Goal: Check status: Check status

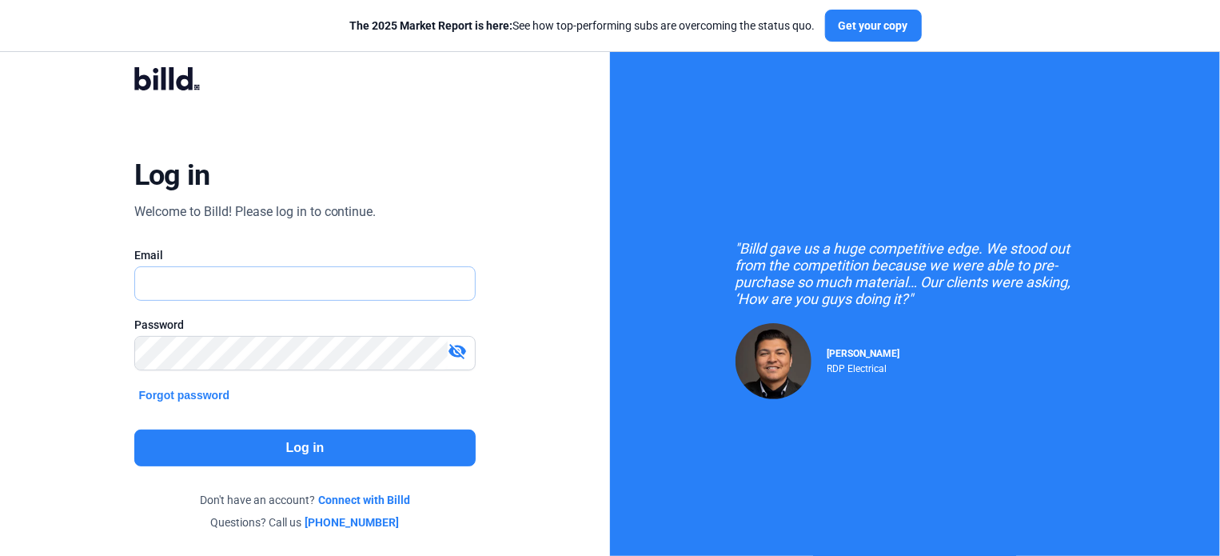
type input "[EMAIL_ADDRESS][DOMAIN_NAME]"
click at [300, 449] on button "Log in" at bounding box center [305, 447] width 342 height 37
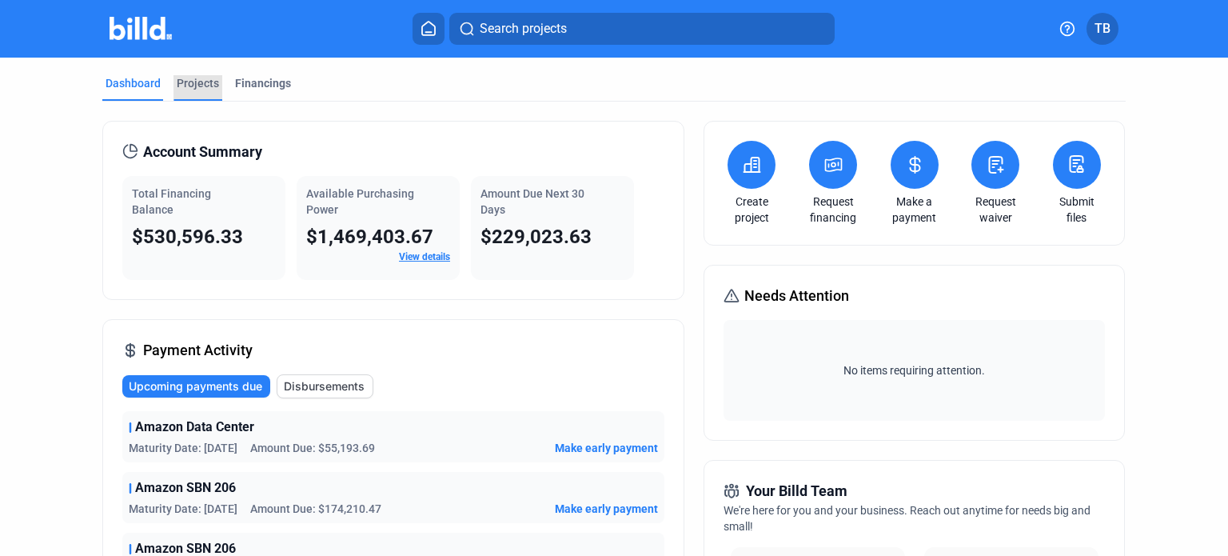
click at [191, 86] on div "Projects" at bounding box center [198, 83] width 42 height 16
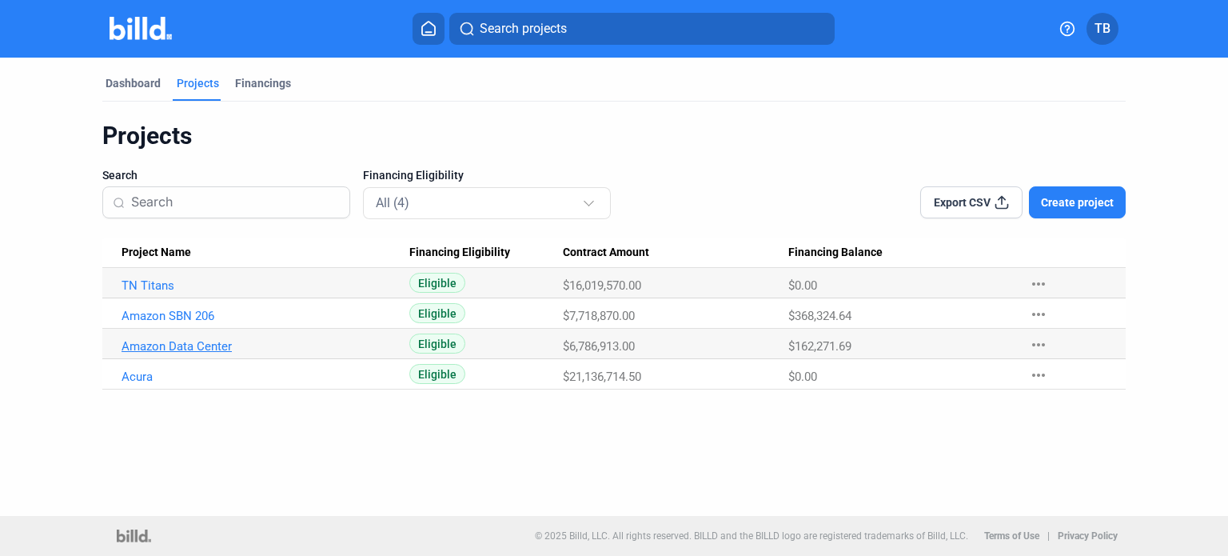
click at [162, 345] on link "Amazon Data Center" at bounding box center [260, 346] width 277 height 14
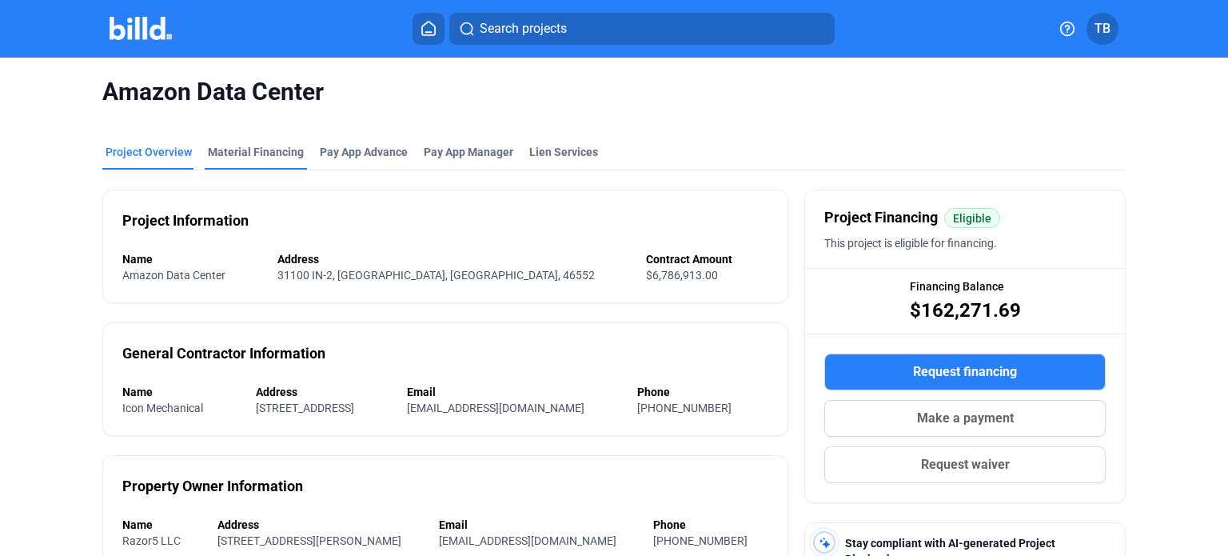
click at [249, 152] on div "Material Financing" at bounding box center [256, 152] width 96 height 16
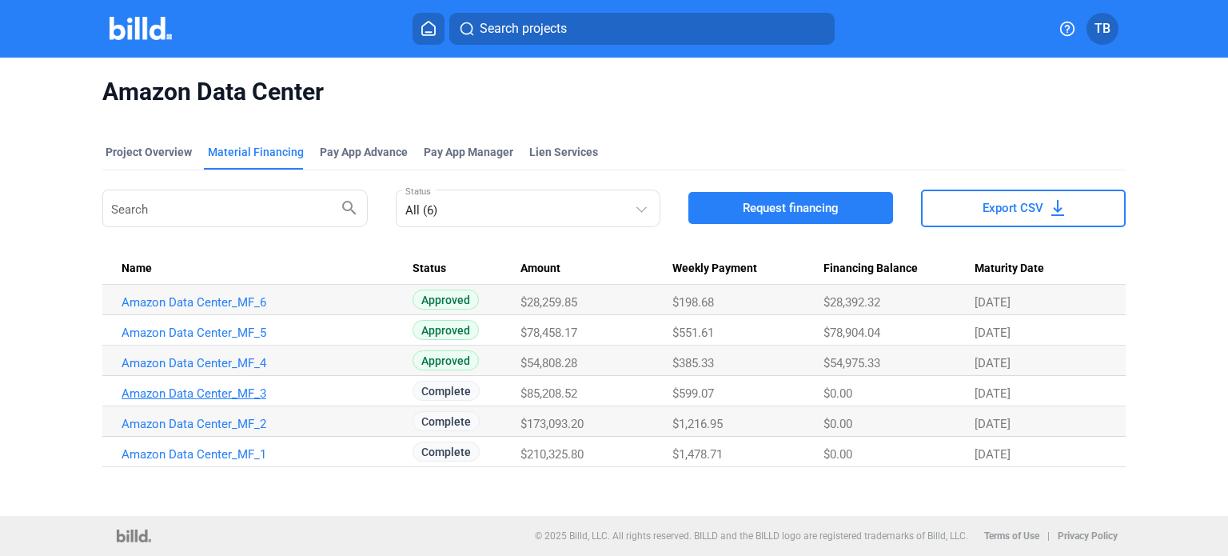
click at [232, 392] on link "Amazon Data Center_MF_3" at bounding box center [260, 393] width 277 height 14
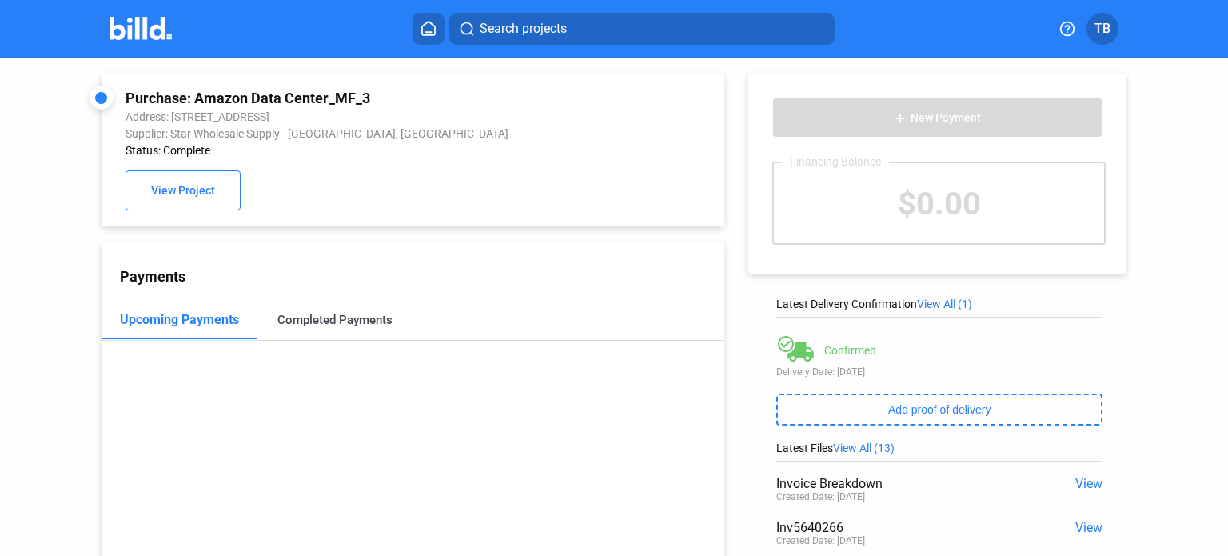
click at [355, 326] on div "Completed Payments" at bounding box center [334, 320] width 115 height 14
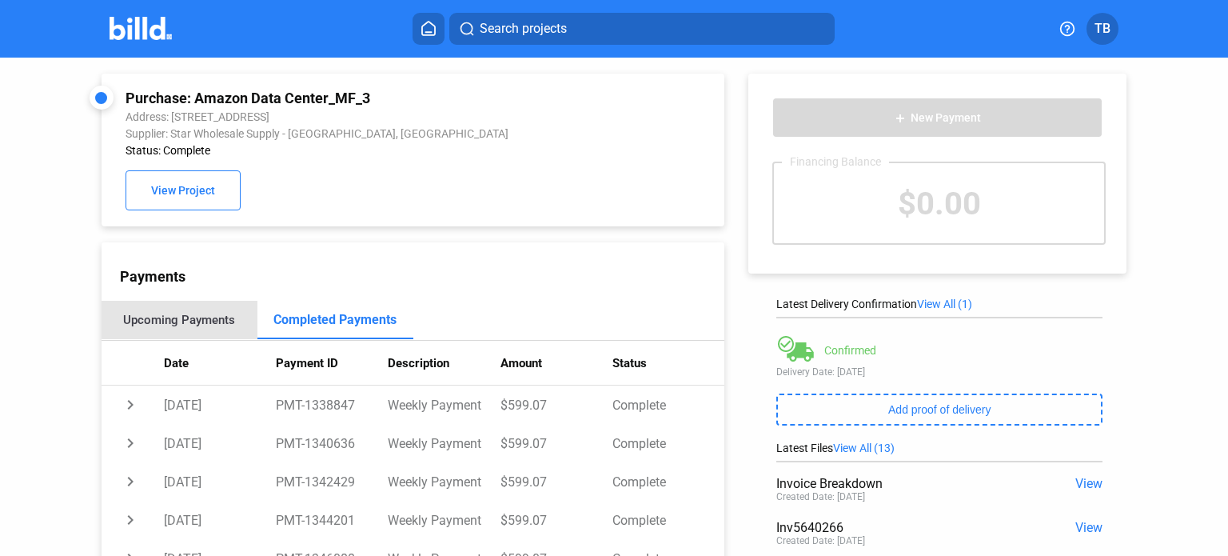
click at [191, 321] on div "Upcoming Payments" at bounding box center [179, 320] width 112 height 14
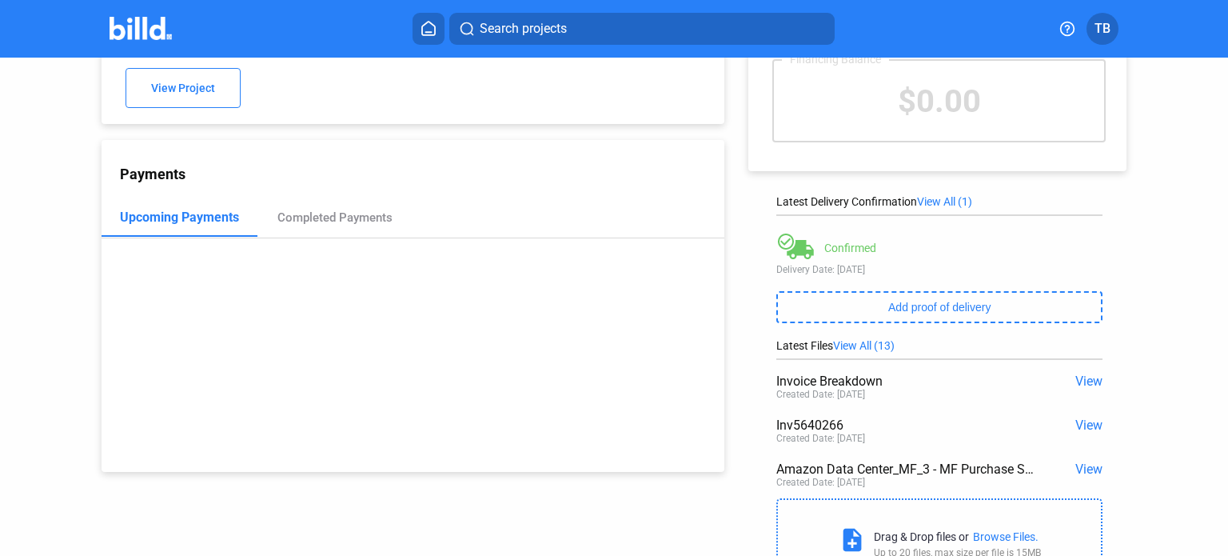
scroll to position [176, 0]
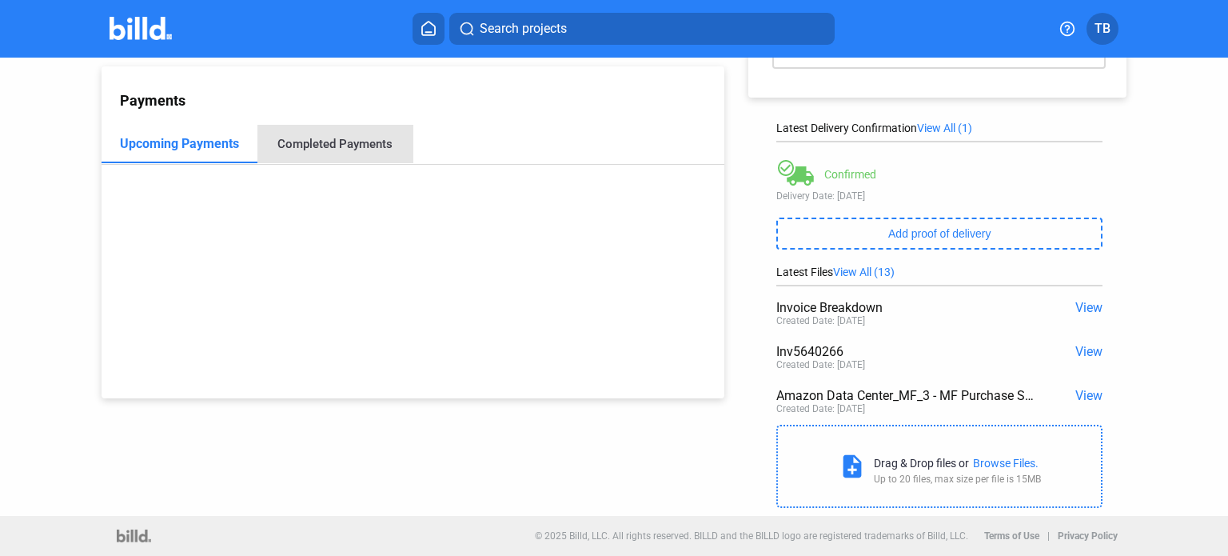
click at [336, 146] on div "Completed Payments" at bounding box center [334, 144] width 115 height 14
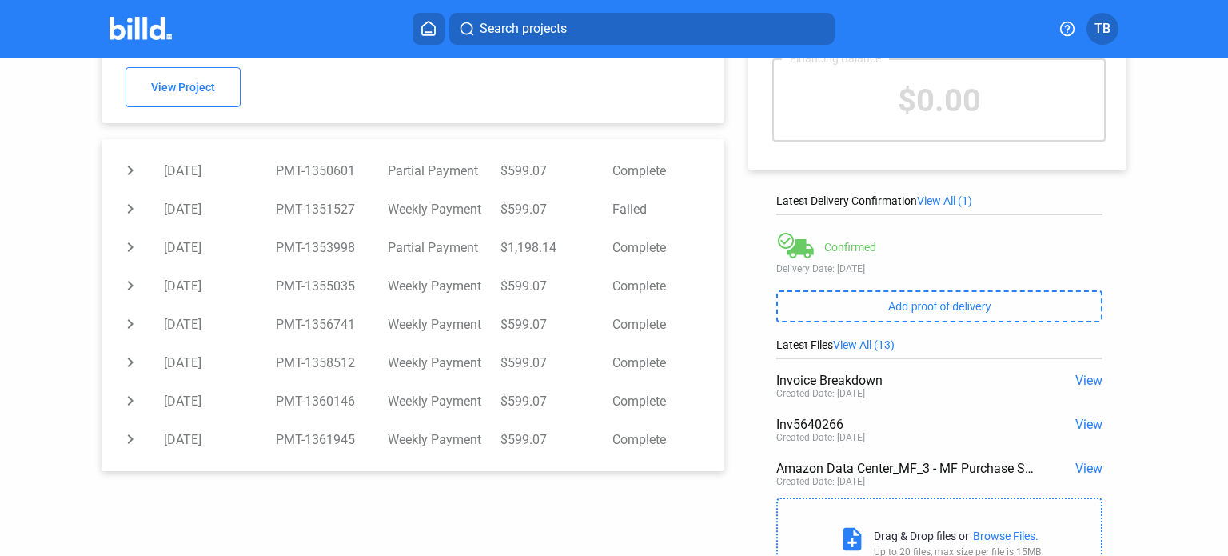
scroll to position [0, 0]
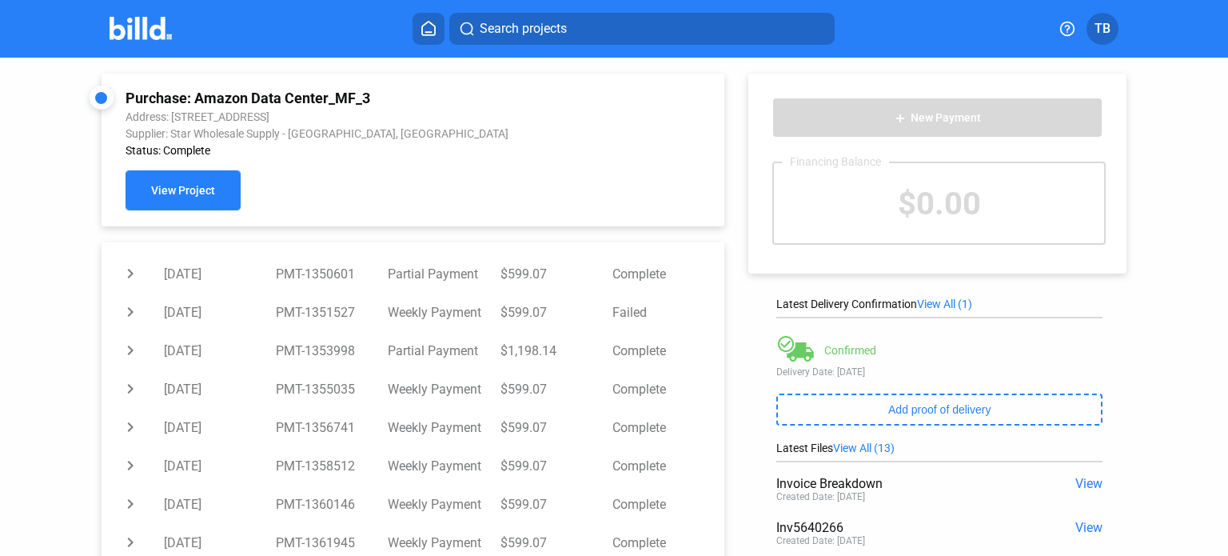
click at [176, 196] on span "View Project" at bounding box center [183, 191] width 64 height 13
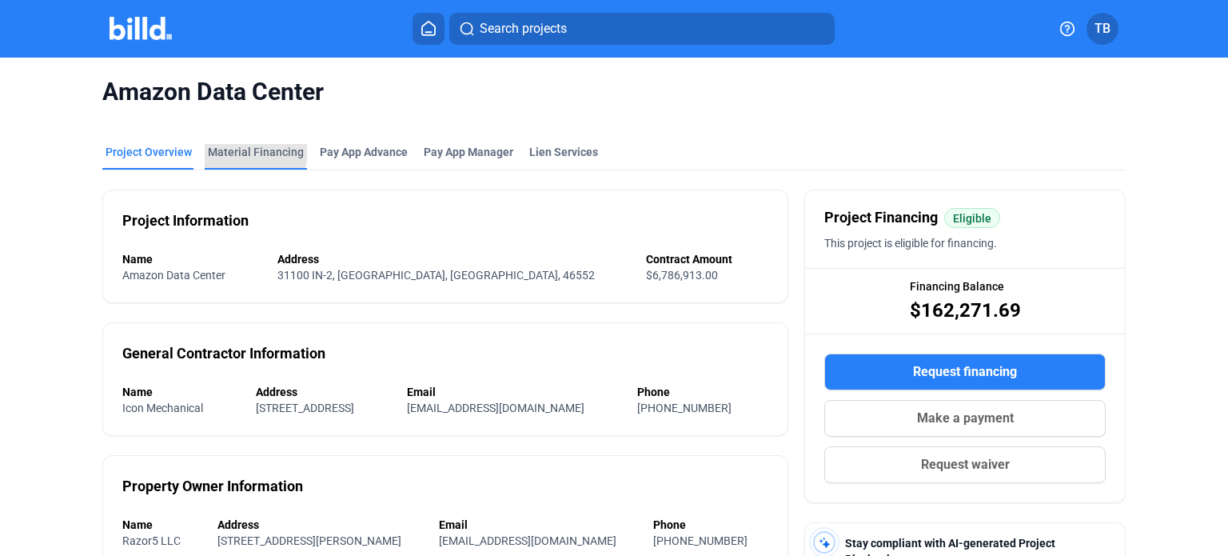
click at [237, 150] on div "Material Financing" at bounding box center [256, 152] width 96 height 16
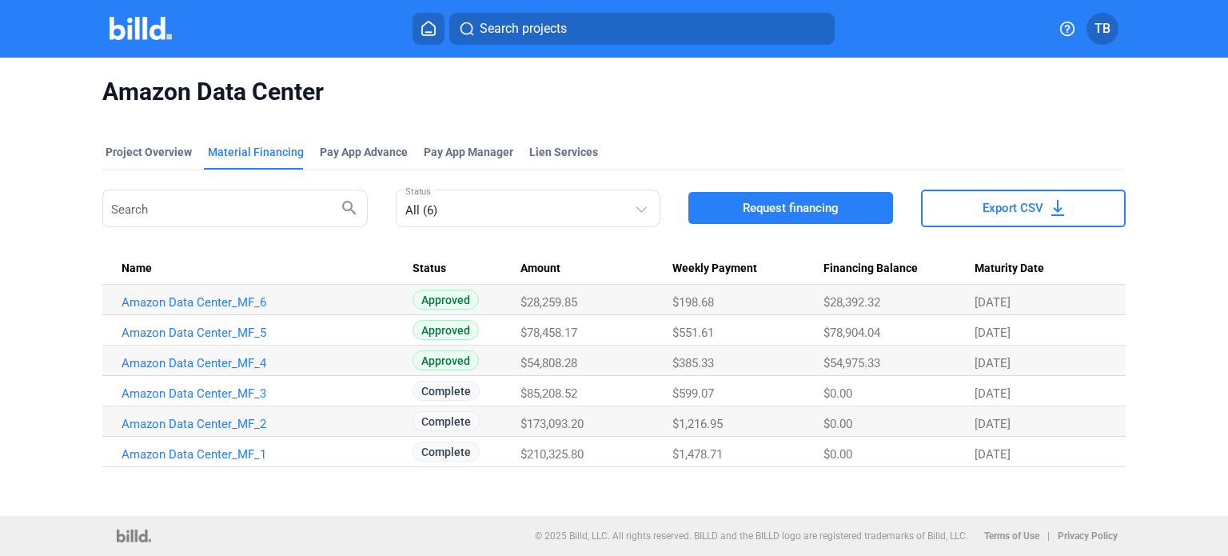
drag, startPoint x: 154, startPoint y: 33, endPoint x: 187, endPoint y: 66, distance: 46.9
click at [154, 33] on img at bounding box center [141, 28] width 63 height 23
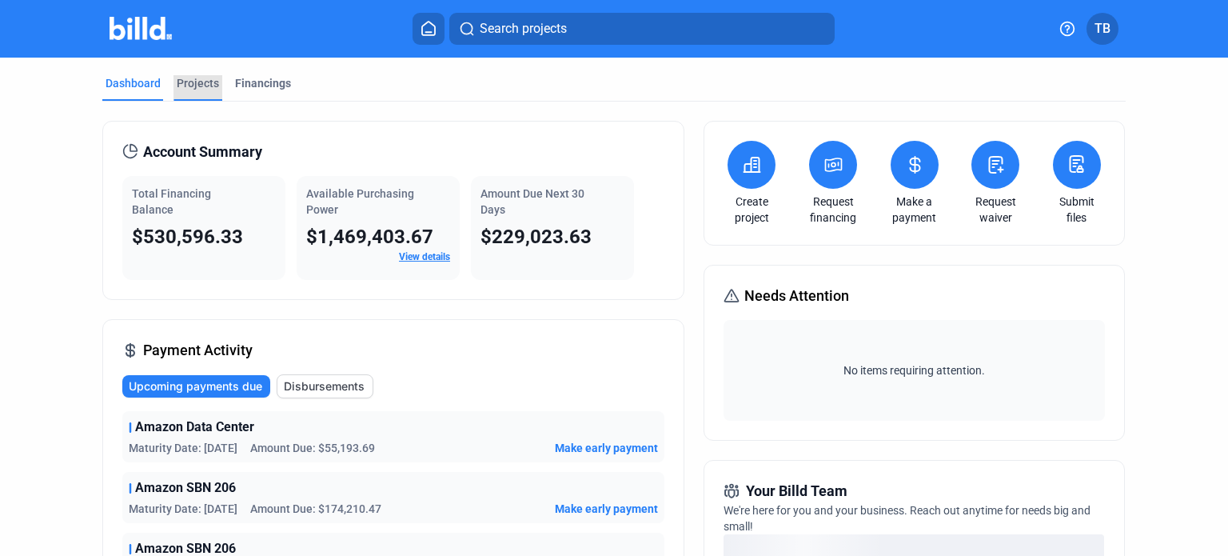
click at [201, 81] on div "Projects" at bounding box center [198, 83] width 42 height 16
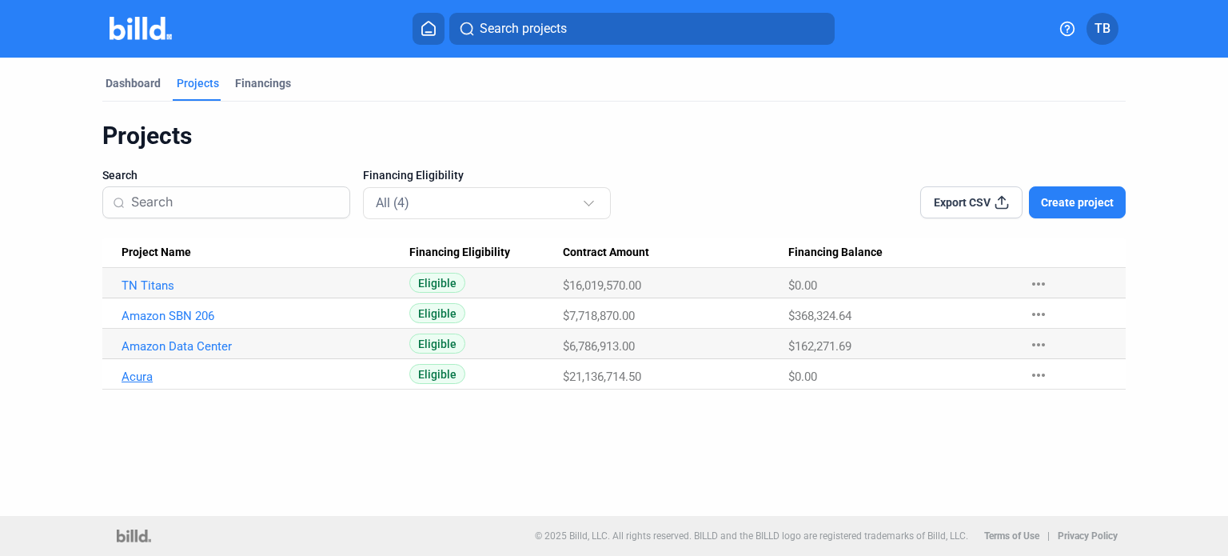
click at [146, 375] on link "Acura" at bounding box center [260, 376] width 277 height 14
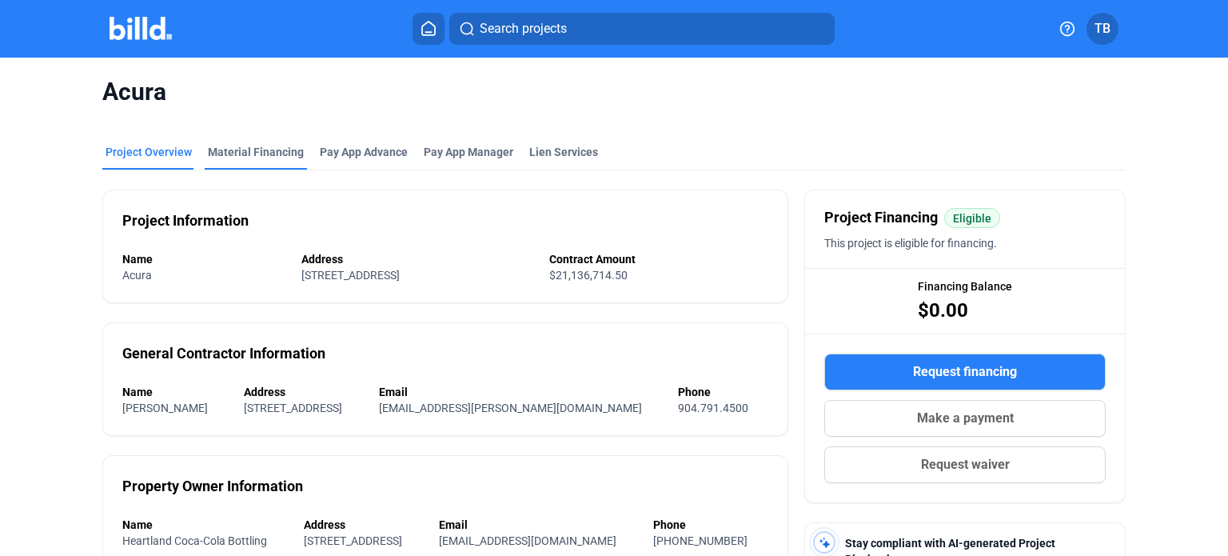
click at [249, 149] on div "Material Financing" at bounding box center [256, 152] width 96 height 16
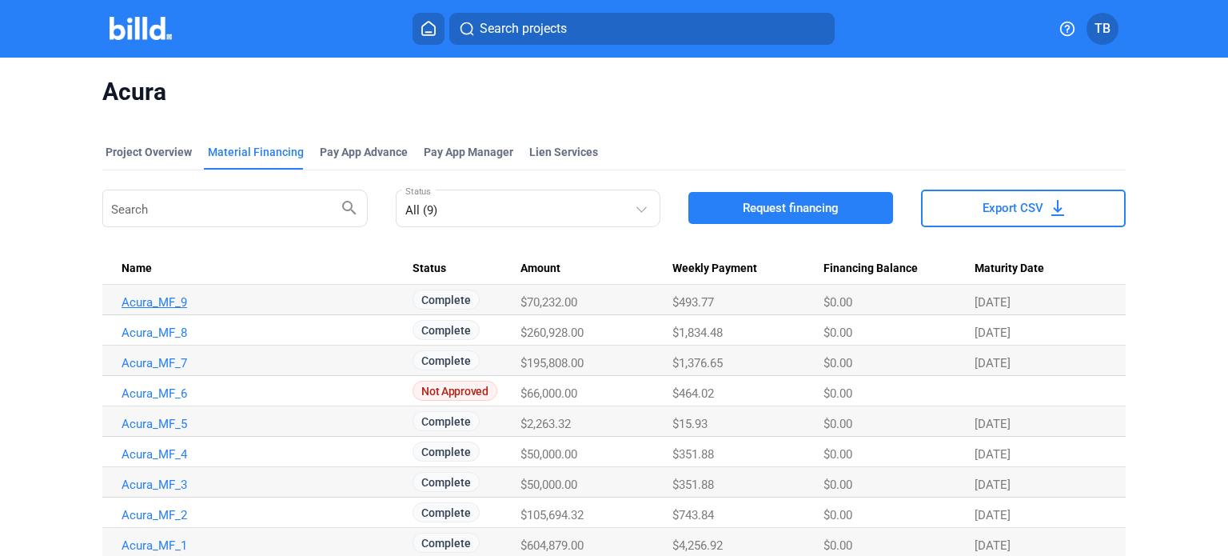
click at [154, 305] on link "Acura_MF_9" at bounding box center [260, 302] width 277 height 14
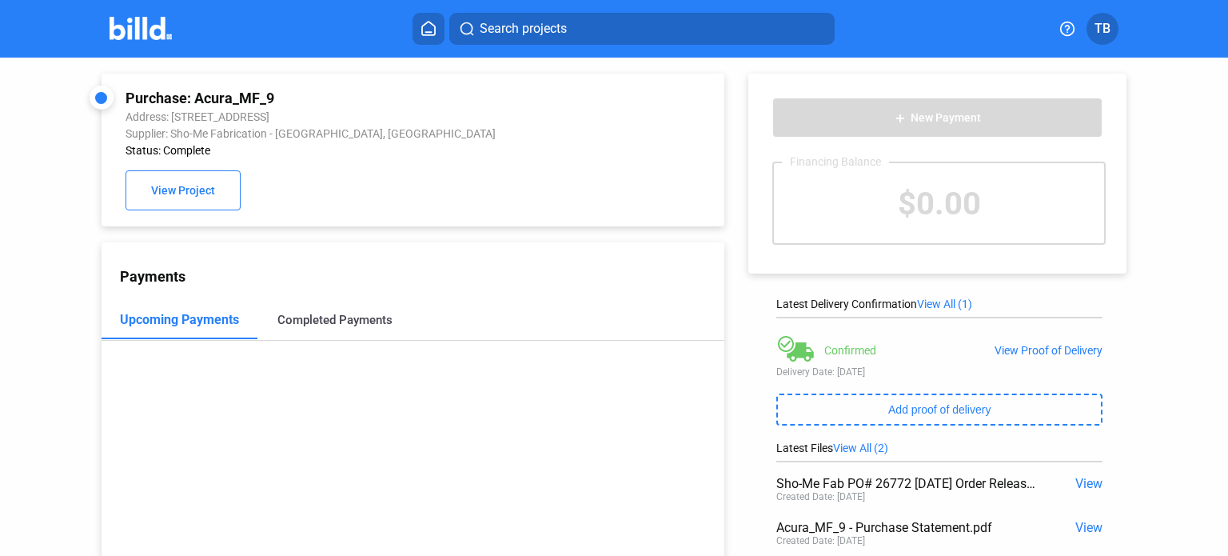
click at [340, 321] on div "Completed Payments" at bounding box center [334, 320] width 115 height 14
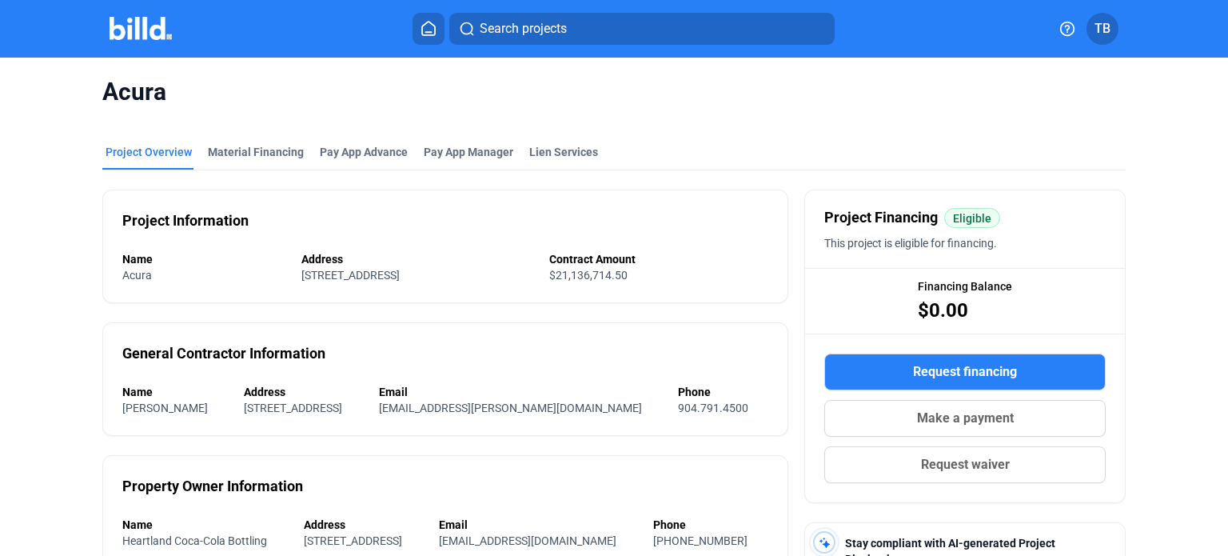
click at [132, 37] on img at bounding box center [141, 28] width 63 height 23
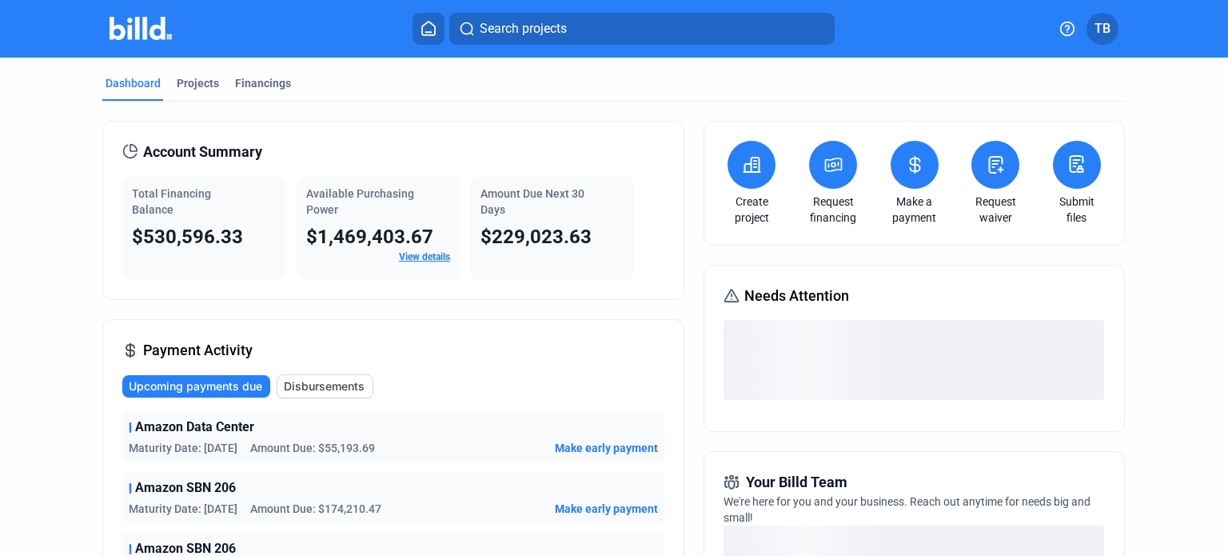
scroll to position [320, 0]
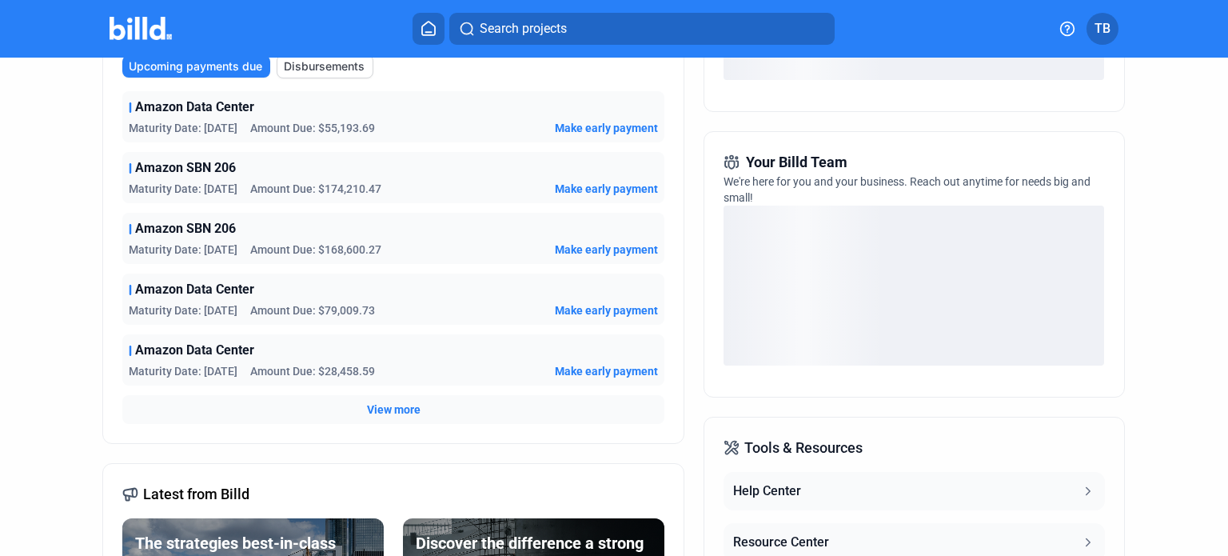
click at [380, 409] on span "View more" at bounding box center [394, 409] width 54 height 16
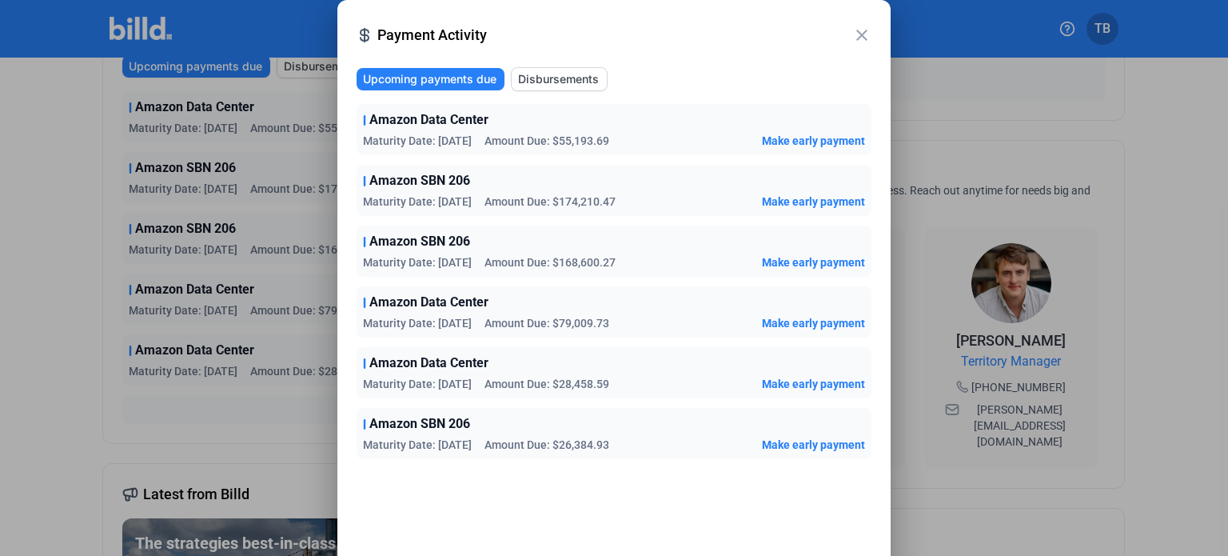
click at [866, 37] on mat-icon "close" at bounding box center [861, 35] width 19 height 19
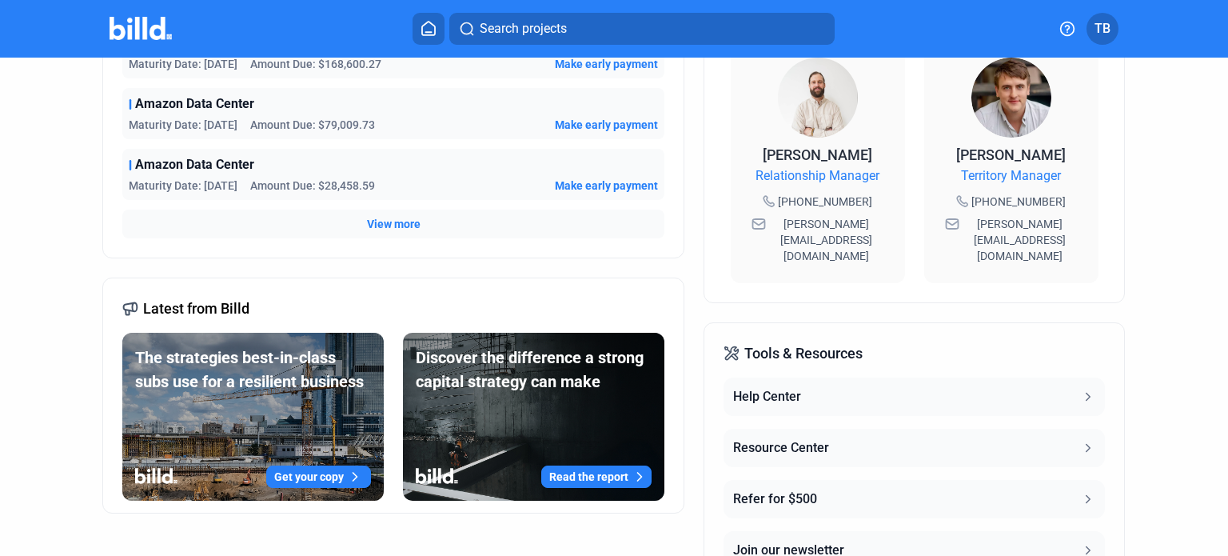
scroll to position [560, 0]
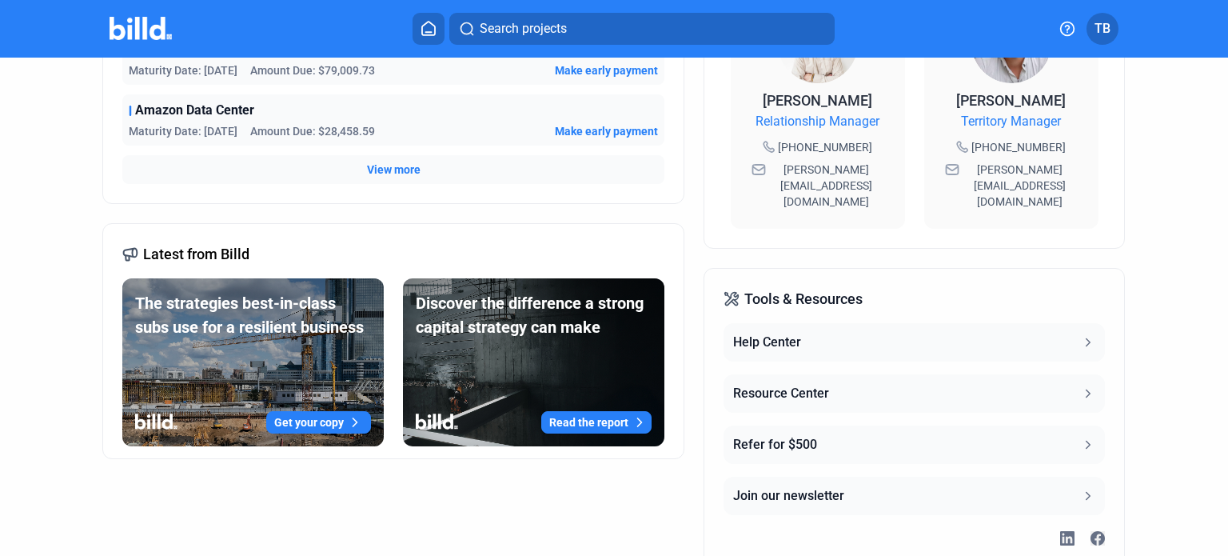
click at [376, 170] on span "View more" at bounding box center [394, 170] width 54 height 16
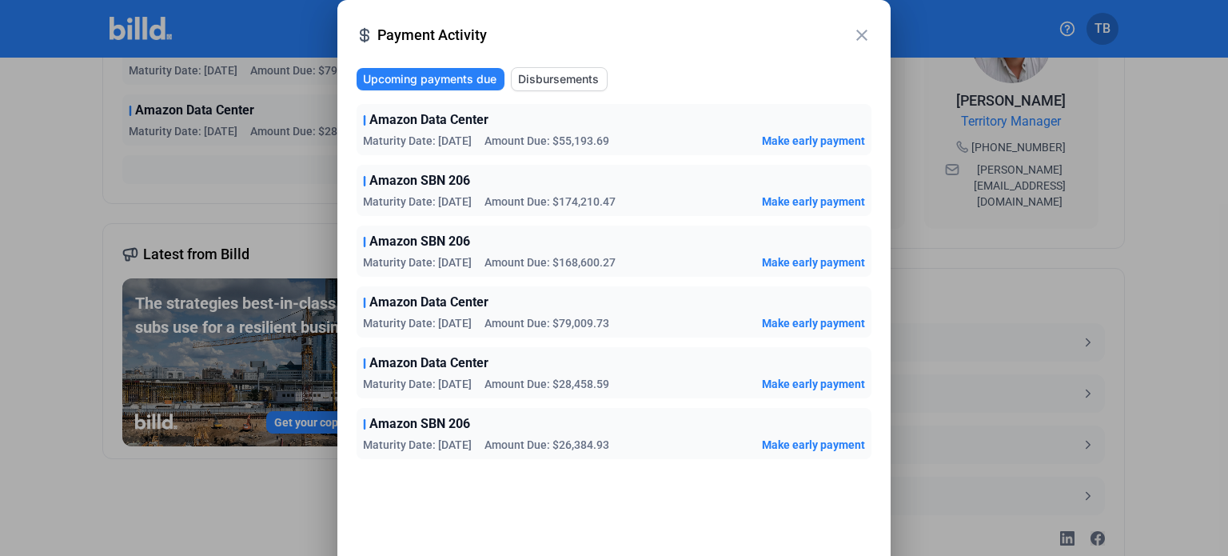
click at [864, 34] on mat-icon "close" at bounding box center [861, 35] width 19 height 19
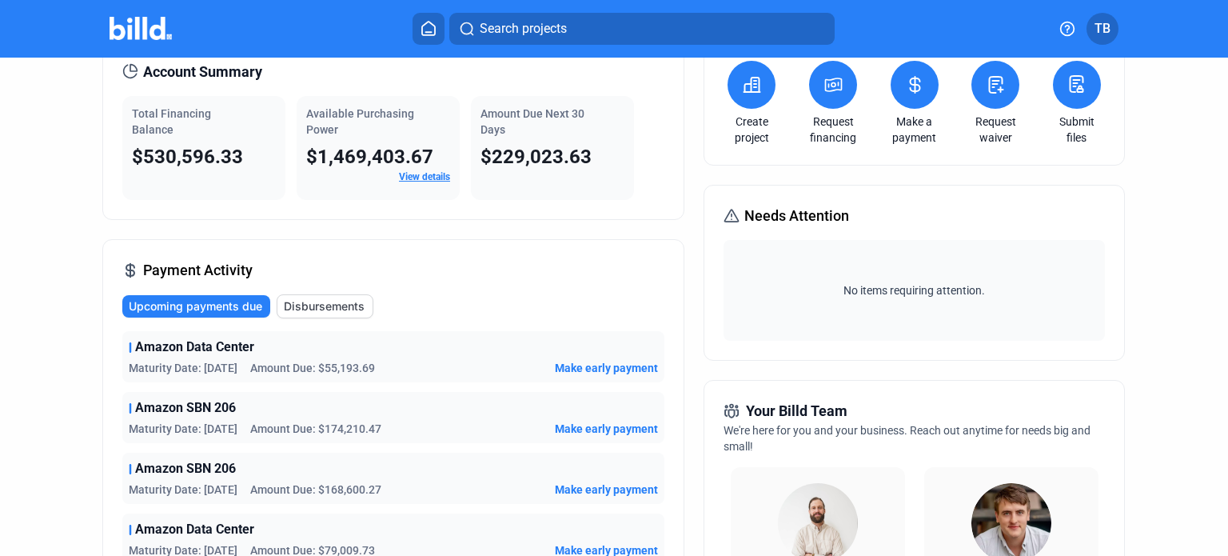
scroll to position [0, 0]
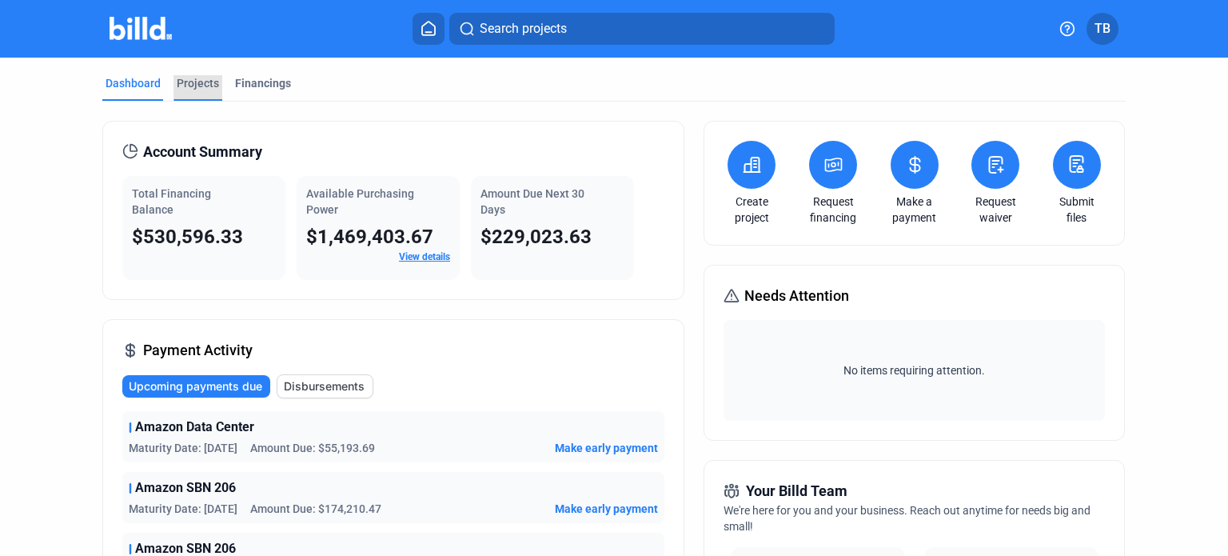
click at [183, 87] on div "Projects" at bounding box center [198, 83] width 42 height 16
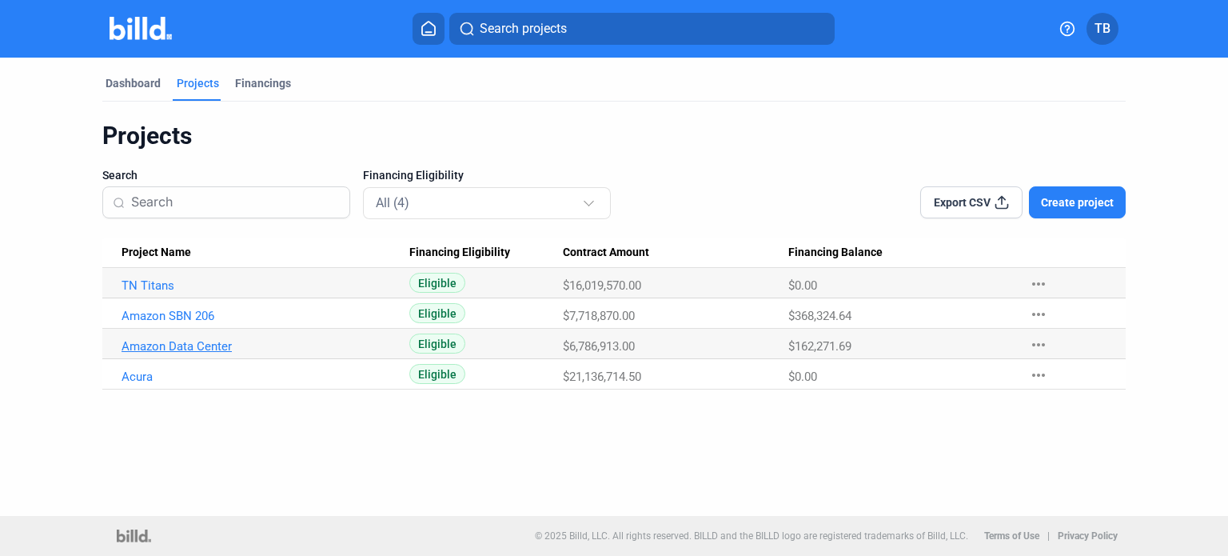
click at [182, 346] on link "Amazon Data Center" at bounding box center [260, 346] width 277 height 14
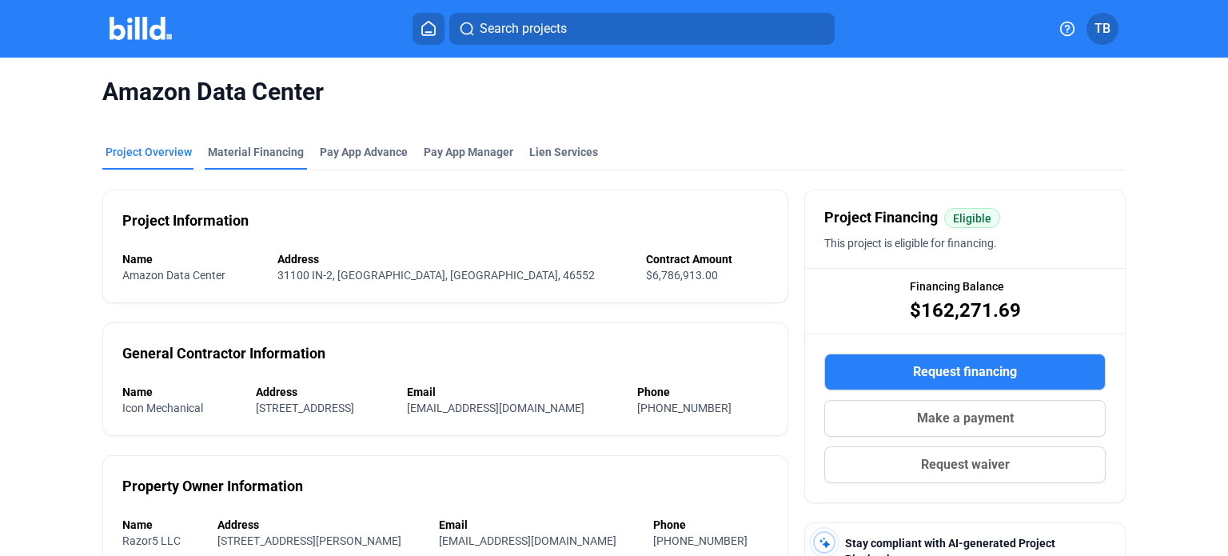
click at [252, 150] on div "Material Financing" at bounding box center [256, 152] width 96 height 16
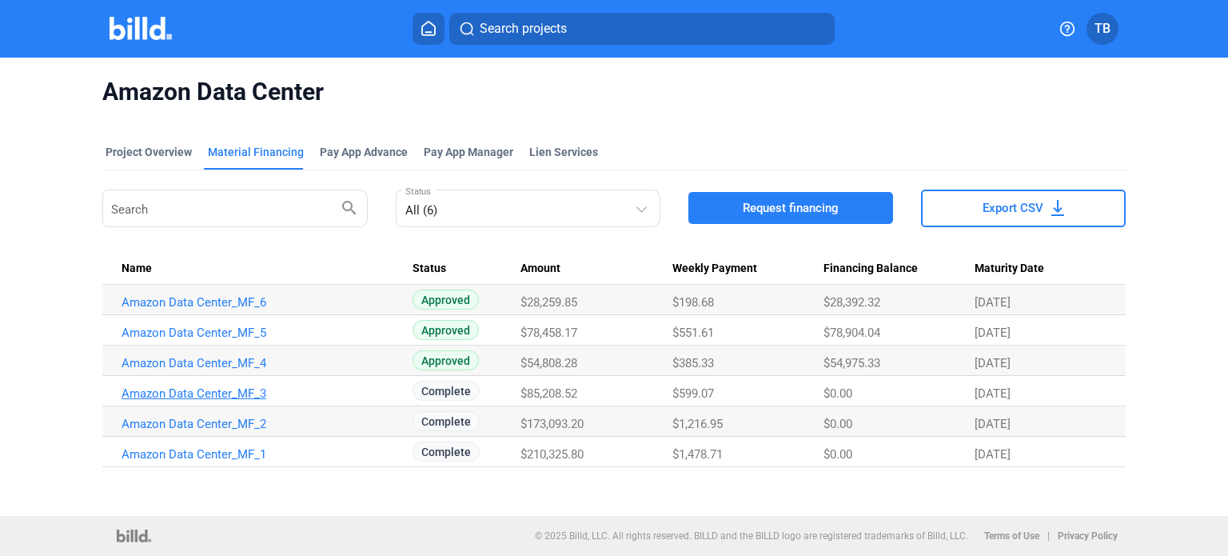
click at [213, 392] on link "Amazon Data Center_MF_3" at bounding box center [260, 393] width 277 height 14
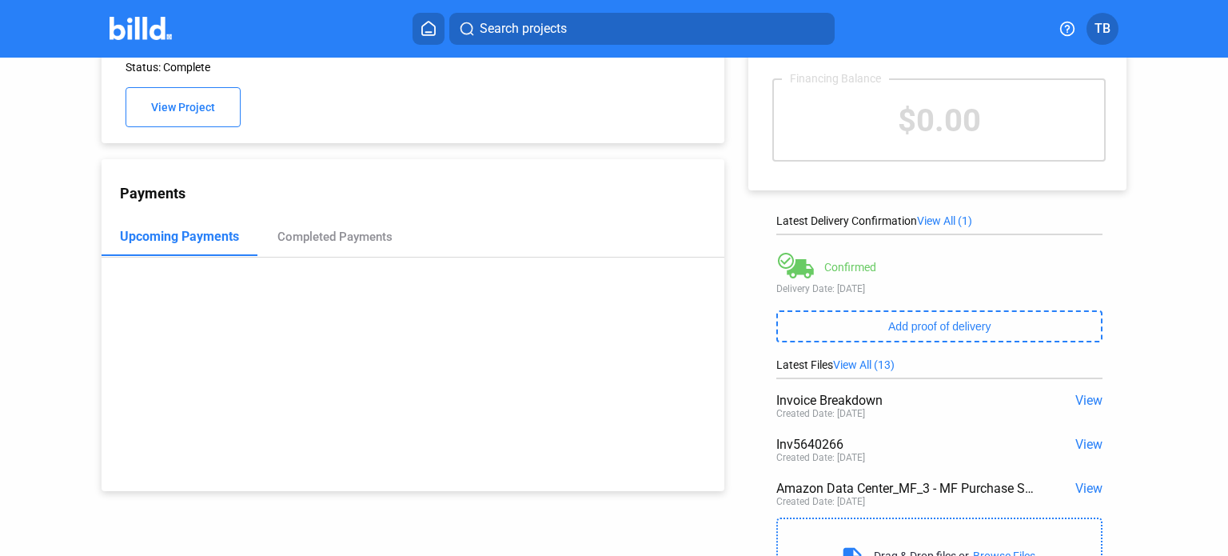
scroll to position [176, 0]
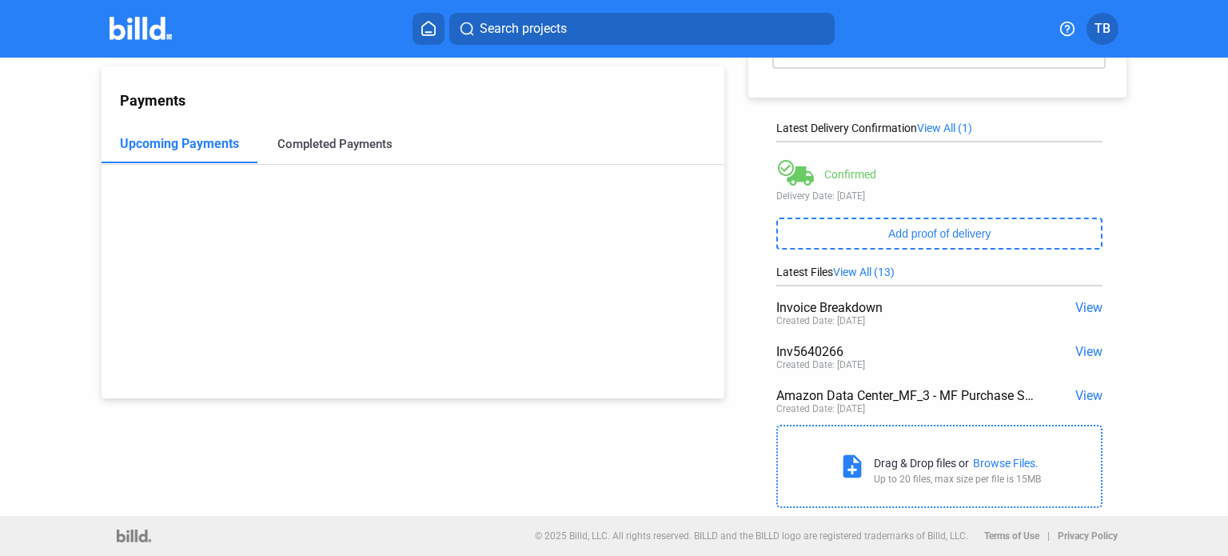
click at [293, 151] on div "Completed Payments" at bounding box center [334, 144] width 115 height 14
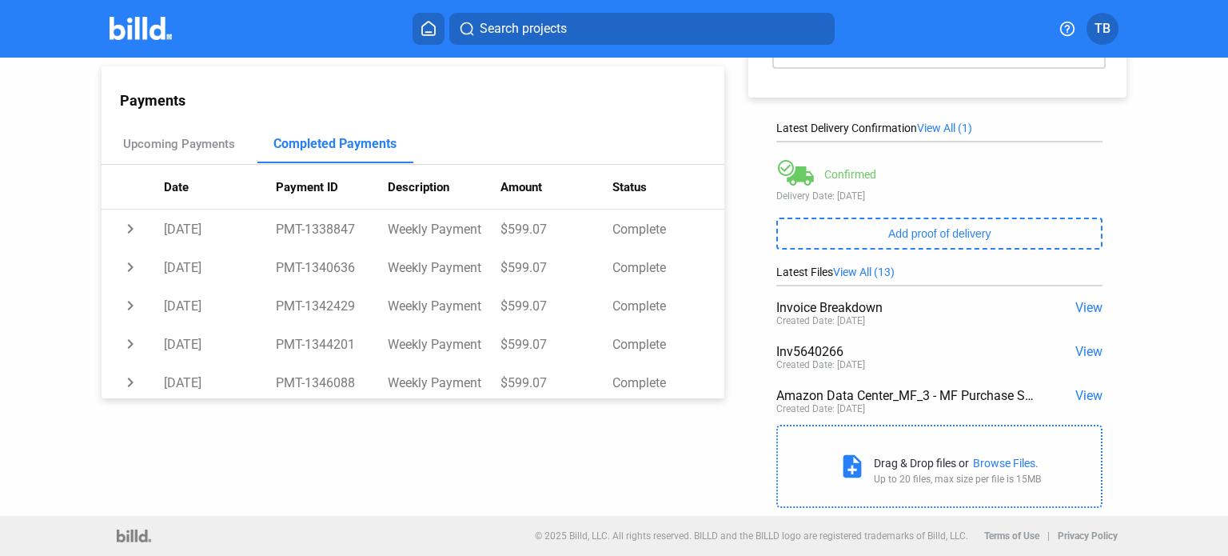
scroll to position [0, 0]
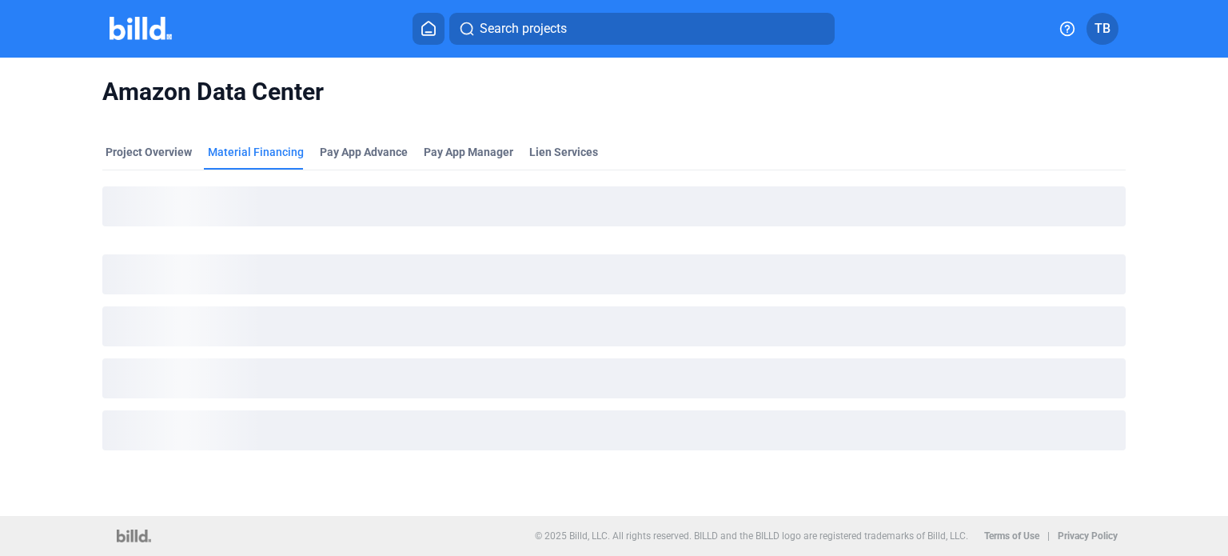
click at [145, 118] on div "Amazon Data Center" at bounding box center [613, 92] width 1023 height 69
click at [138, 23] on img at bounding box center [141, 28] width 63 height 23
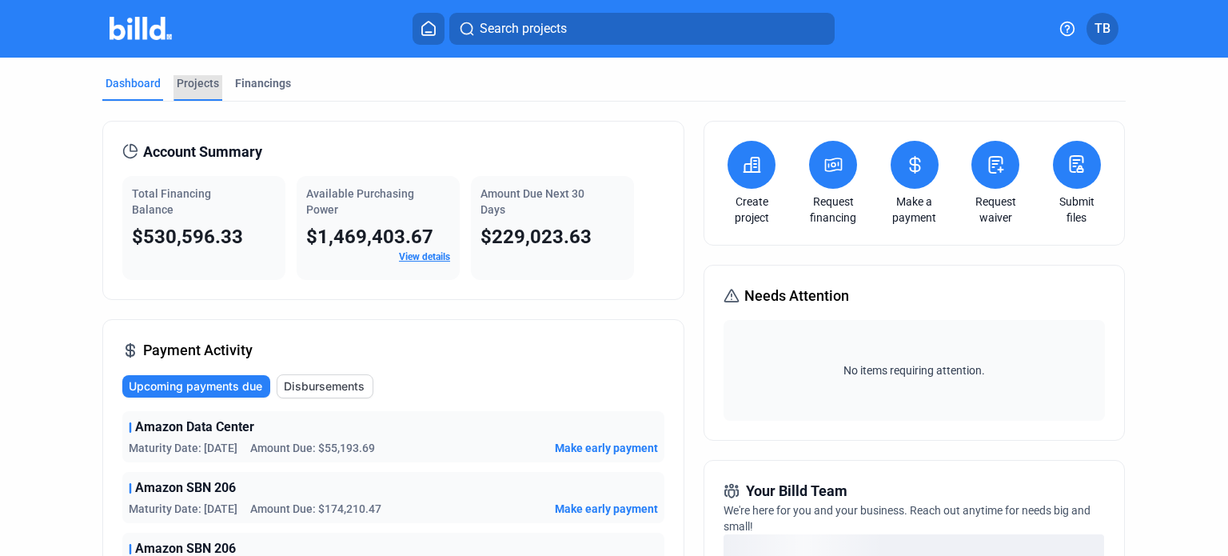
click at [195, 85] on div "Projects" at bounding box center [198, 83] width 42 height 16
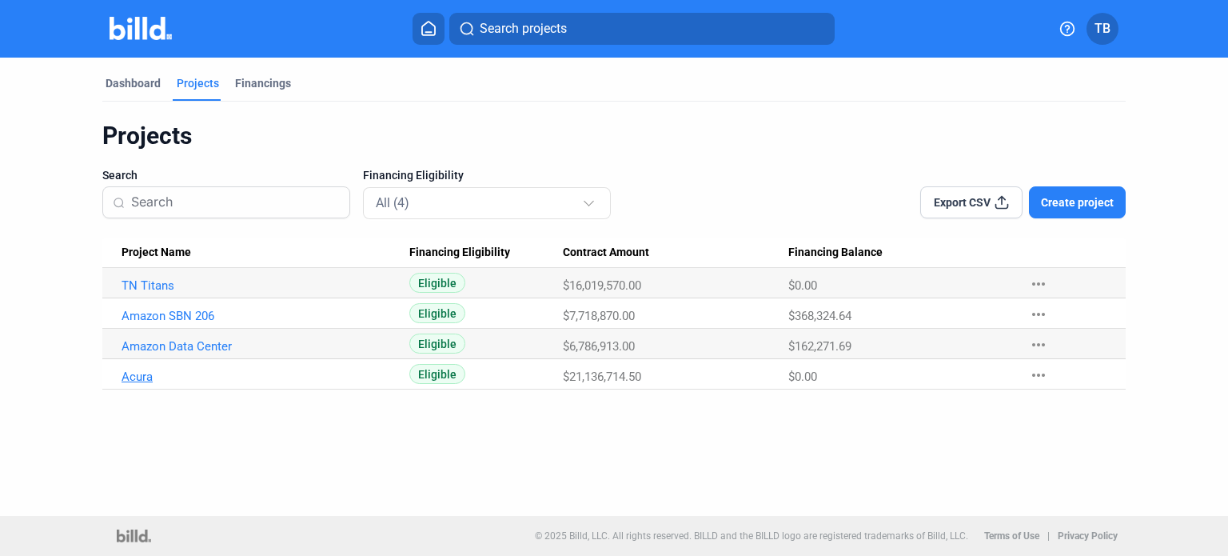
click at [146, 380] on link "Acura" at bounding box center [260, 376] width 277 height 14
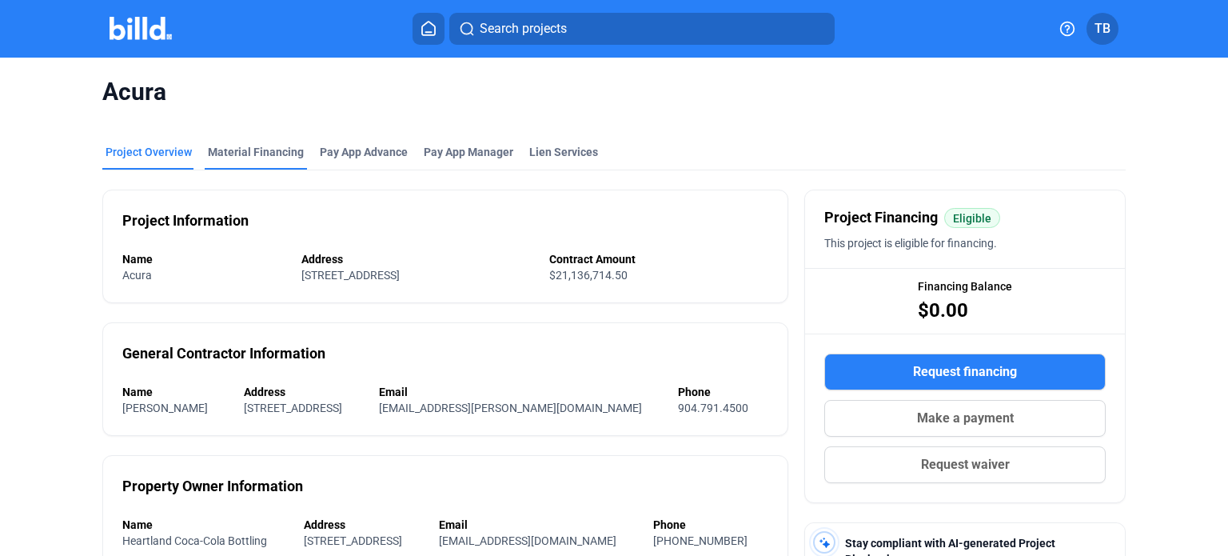
click at [257, 147] on div "Material Financing" at bounding box center [256, 152] width 96 height 16
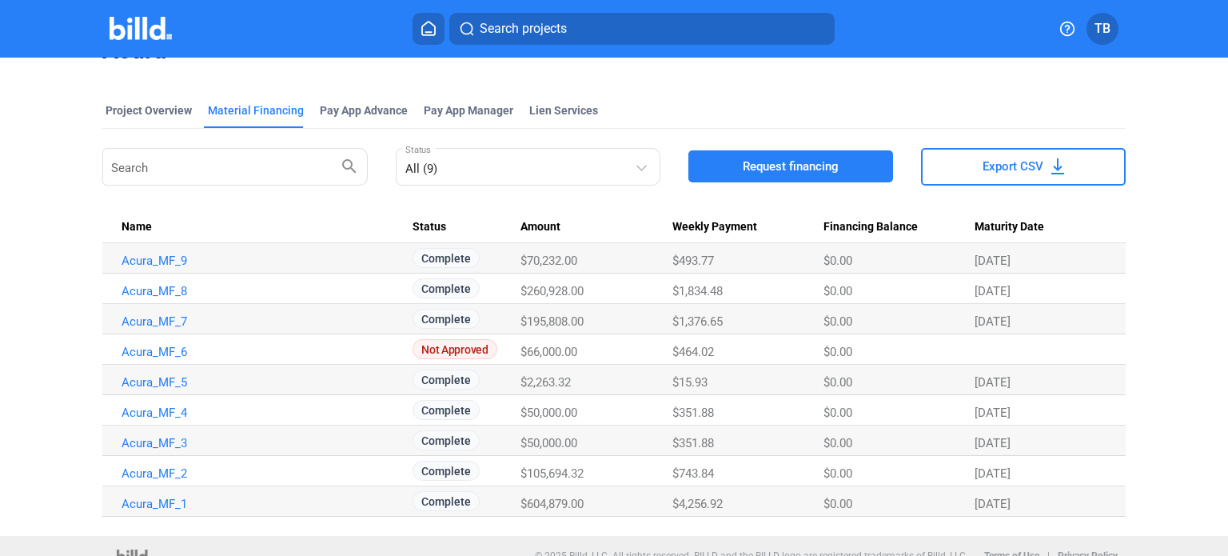
scroll to position [61, 0]
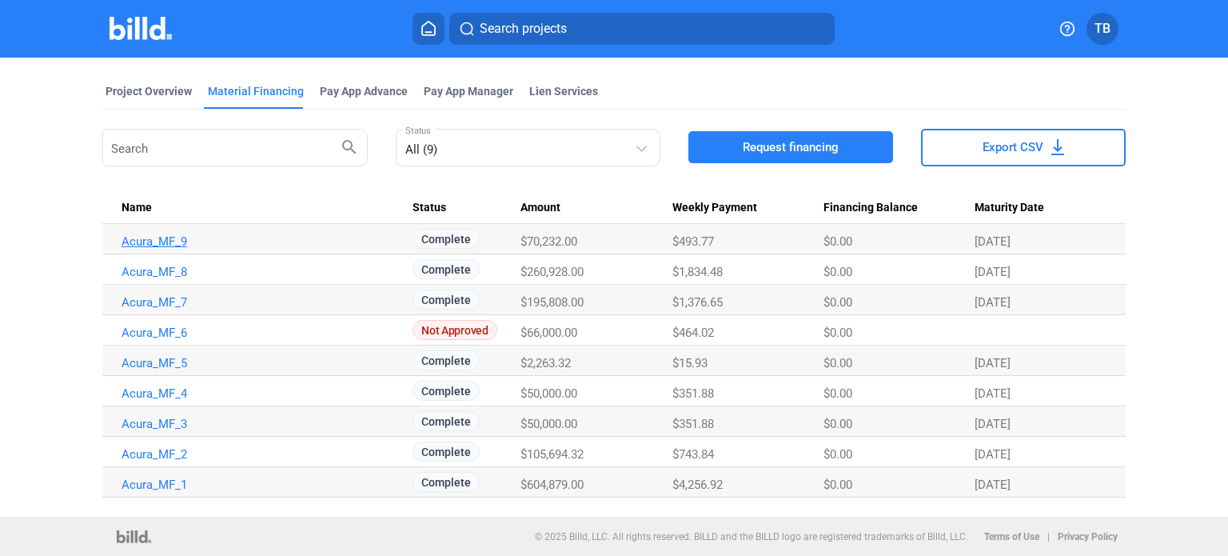
click at [142, 244] on link "Acura_MF_9" at bounding box center [260, 241] width 277 height 14
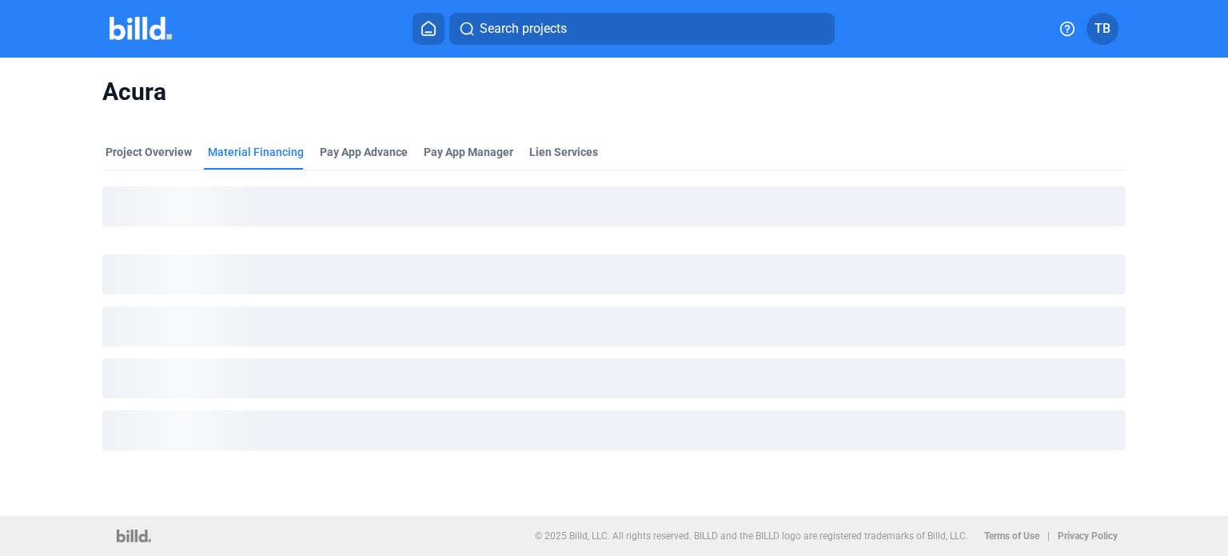
scroll to position [0, 0]
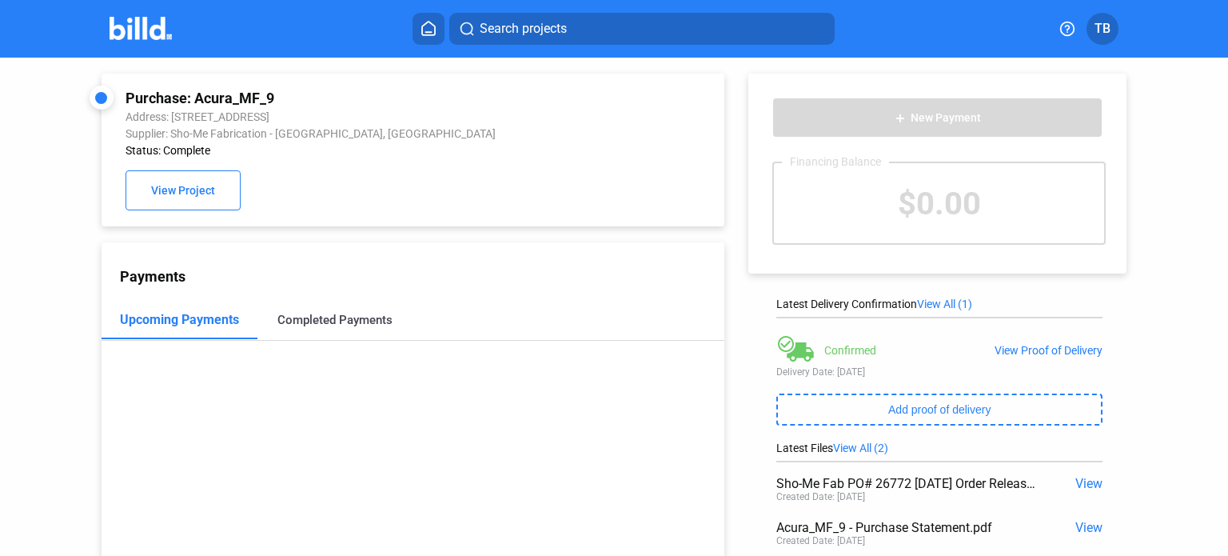
click at [329, 320] on div "Completed Payments" at bounding box center [334, 320] width 115 height 14
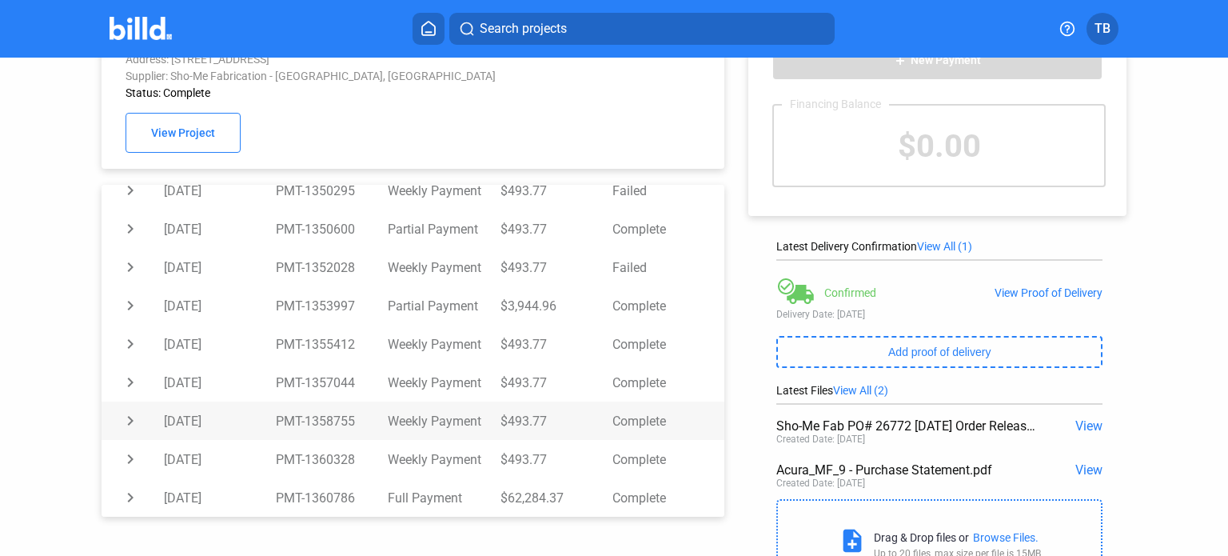
scroll to position [132, 0]
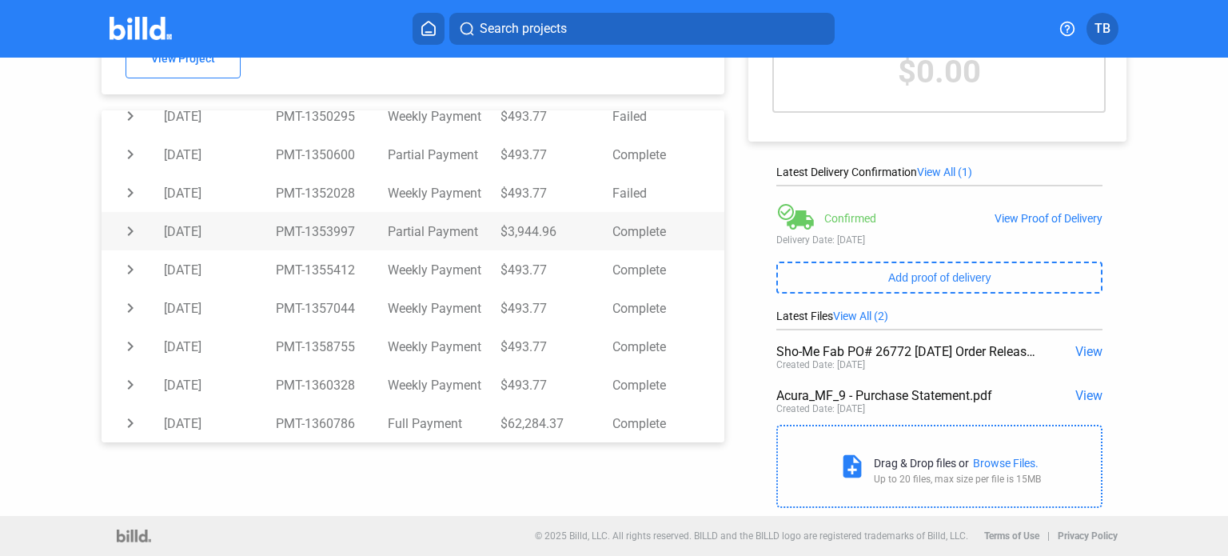
click at [281, 239] on td "PMT-1353997" at bounding box center [332, 231] width 112 height 38
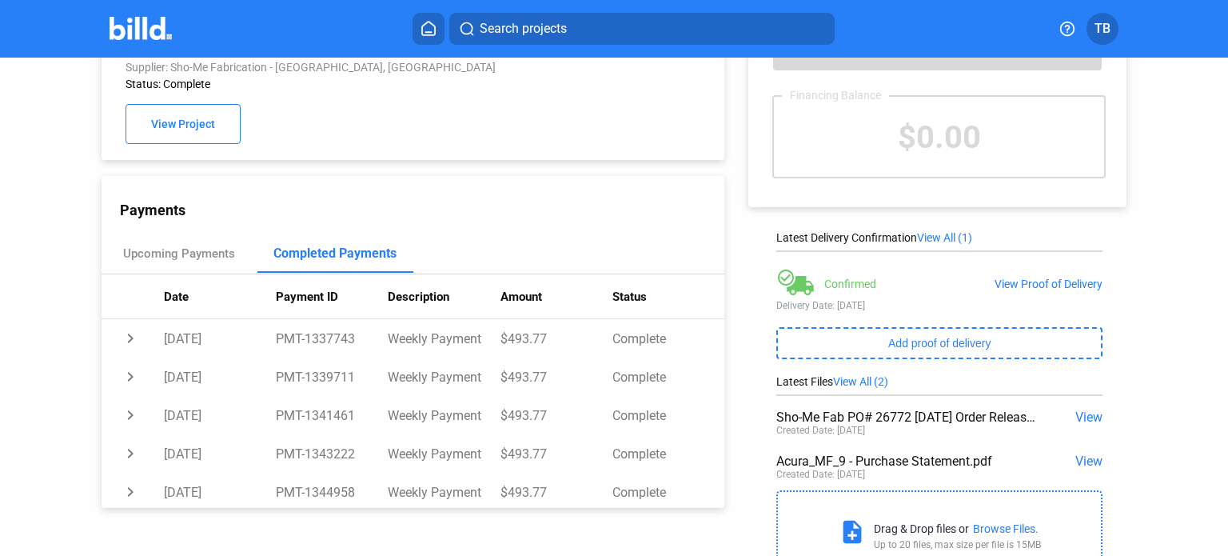
scroll to position [0, 0]
